Goal: Information Seeking & Learning: Understand process/instructions

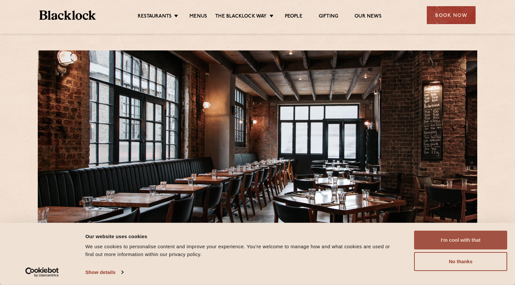
click at [451, 239] on button "I'm cool with that" at bounding box center [460, 240] width 93 height 19
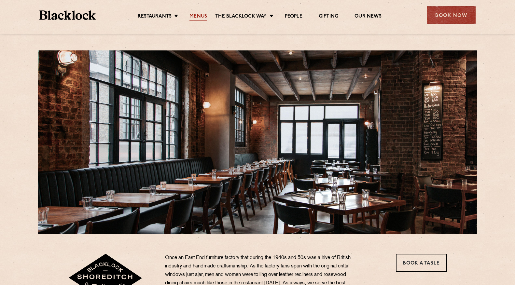
click at [194, 18] on link "Menus" at bounding box center [199, 16] width 18 height 7
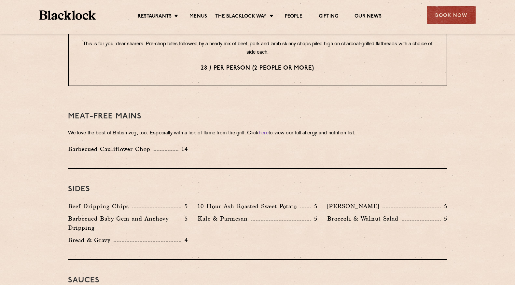
scroll to position [892, 0]
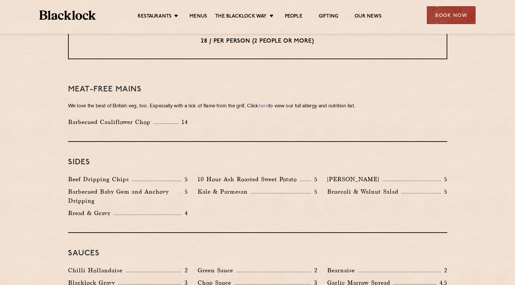
click at [77, 13] on img at bounding box center [67, 14] width 56 height 9
